Goal: Task Accomplishment & Management: Manage account settings

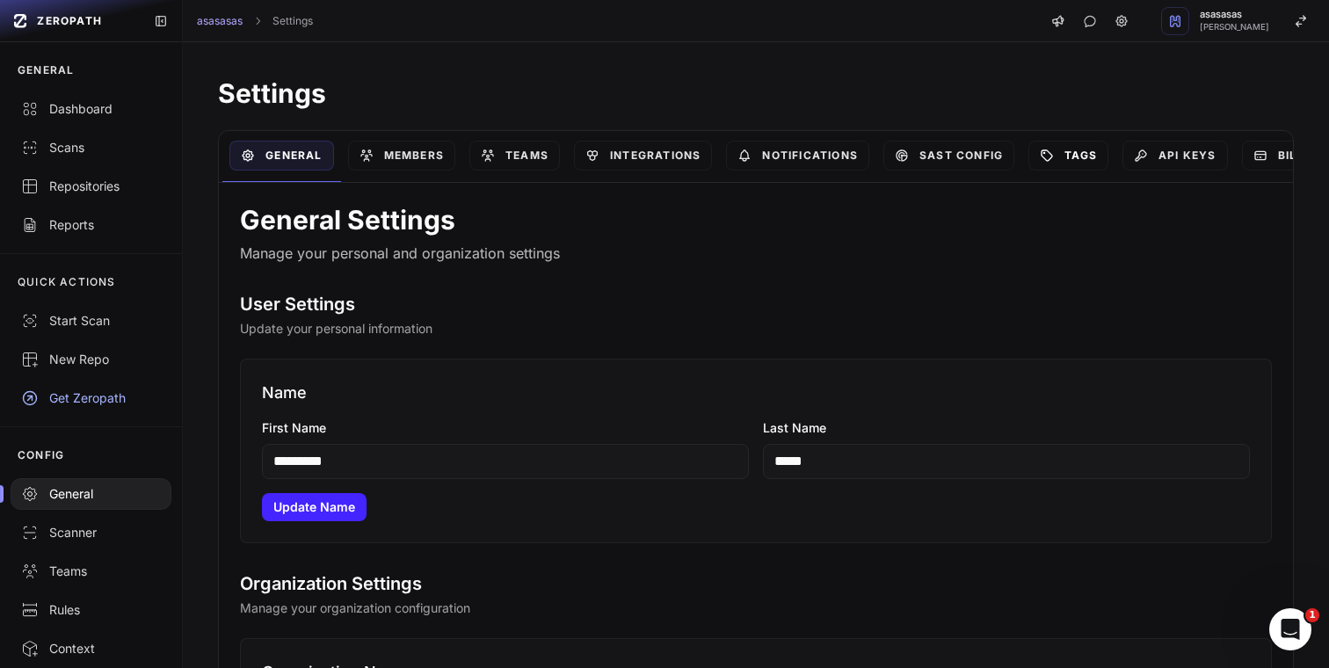
click at [1094, 160] on link "Tags" at bounding box center [1068, 156] width 80 height 30
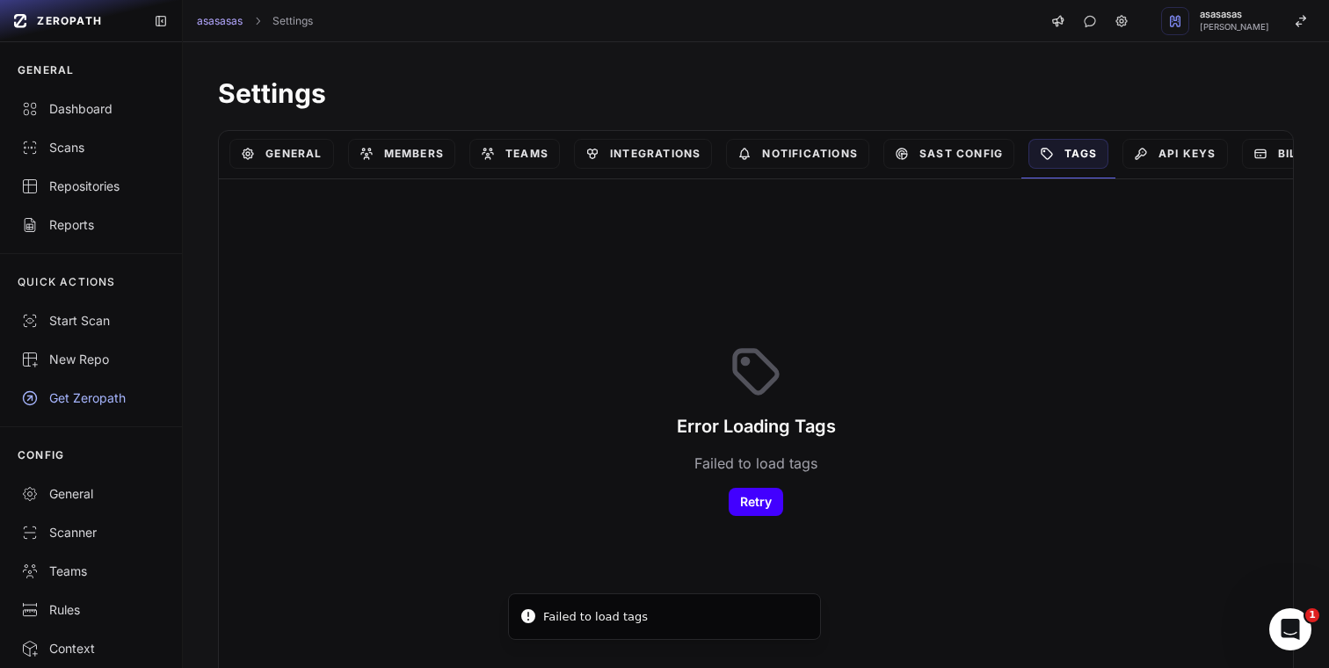
click at [774, 489] on button "Retry" at bounding box center [756, 502] width 55 height 28
click at [530, 162] on link "Teams" at bounding box center [514, 154] width 91 height 30
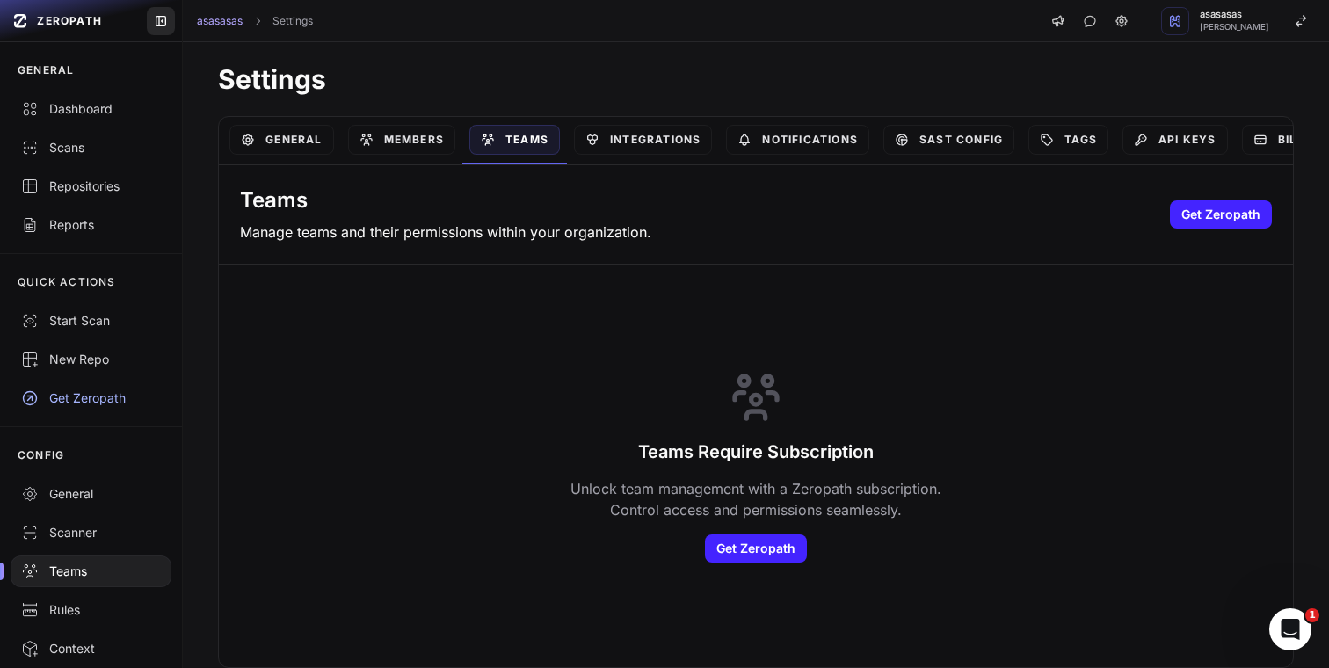
click at [154, 28] on button at bounding box center [161, 21] width 28 height 28
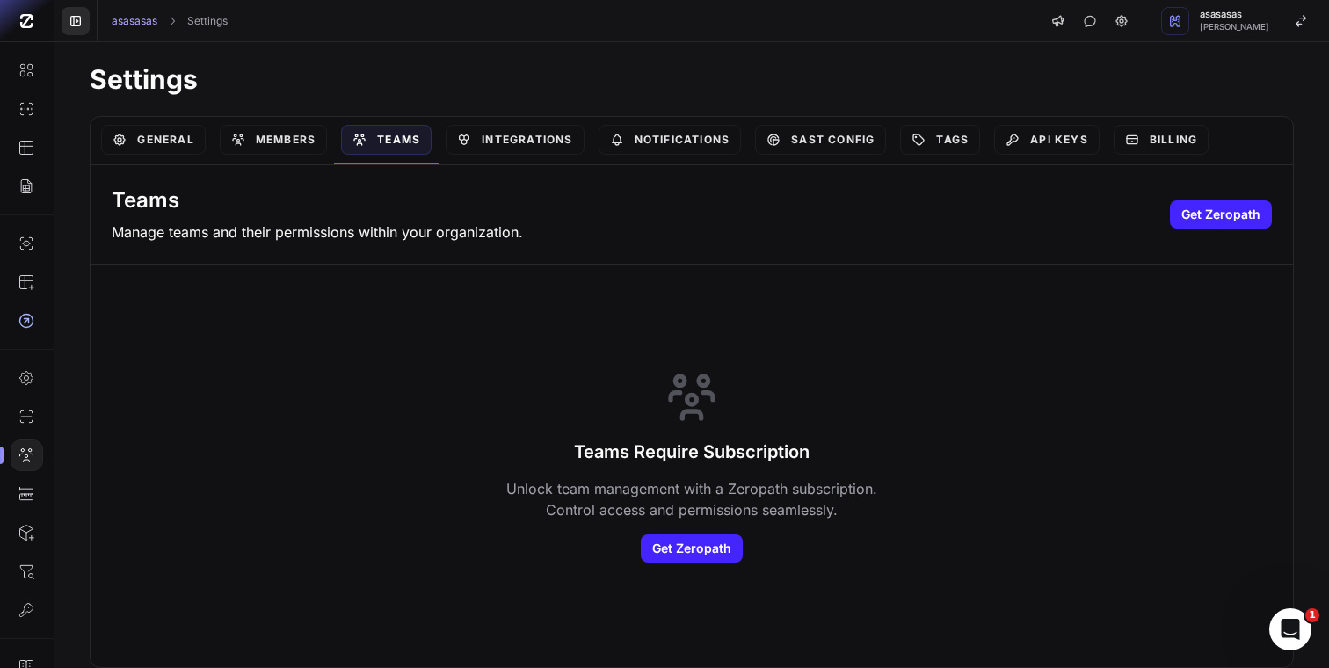
click at [69, 18] on icon at bounding box center [76, 21] width 14 height 14
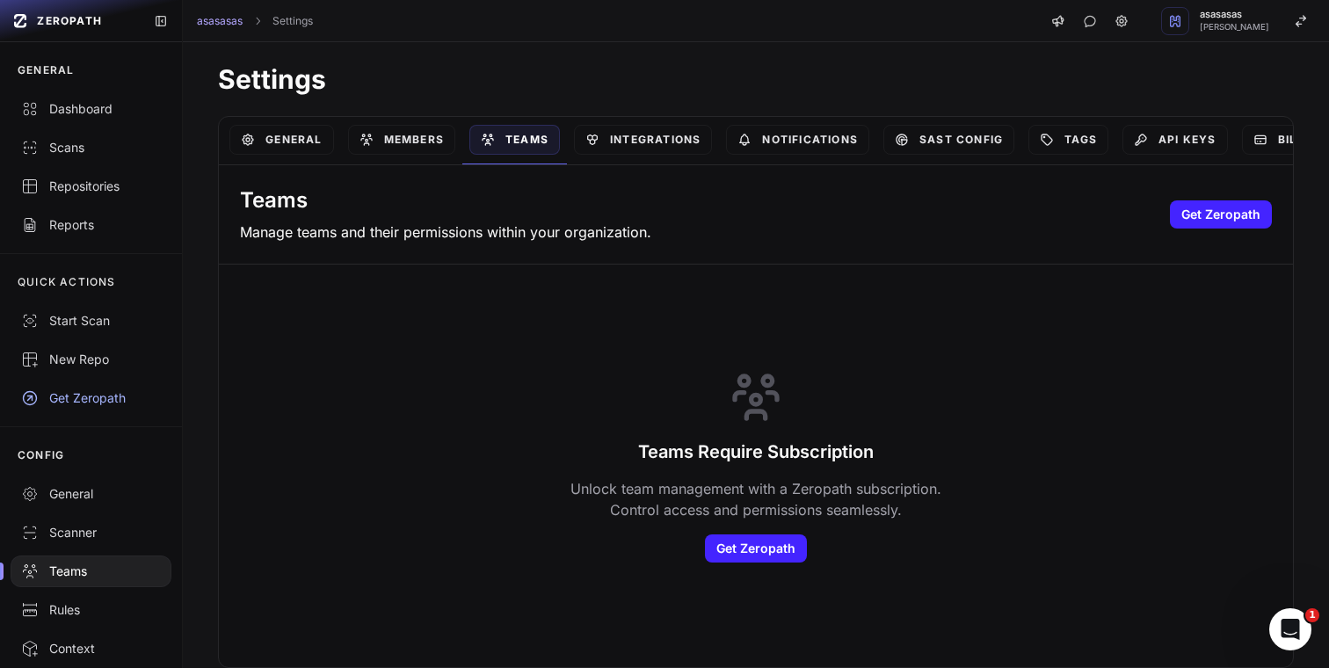
click at [177, 22] on div "ZEROPATH" at bounding box center [91, 21] width 182 height 42
click at [157, 24] on icon at bounding box center [161, 21] width 14 height 14
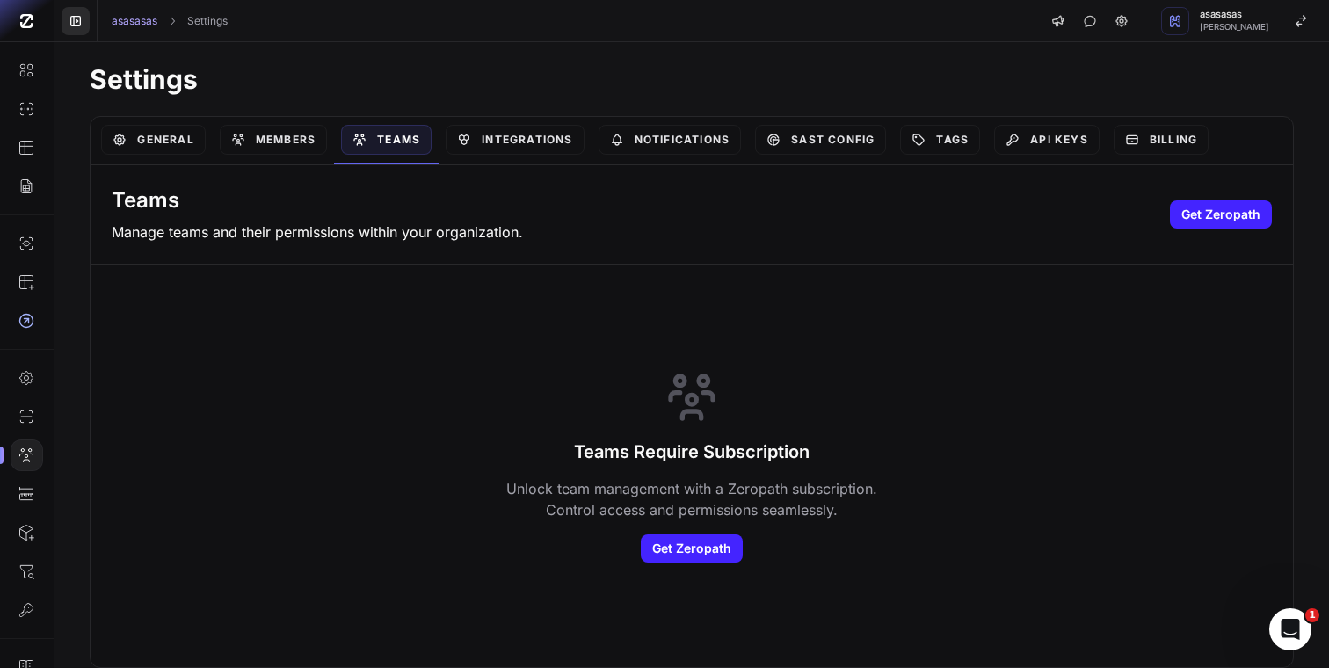
click at [75, 25] on icon at bounding box center [76, 21] width 14 height 14
